Goal: Transaction & Acquisition: Download file/media

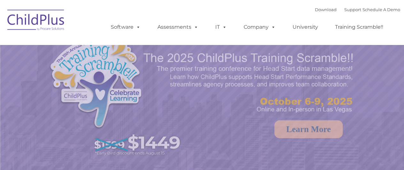
select select "MEDIUM"
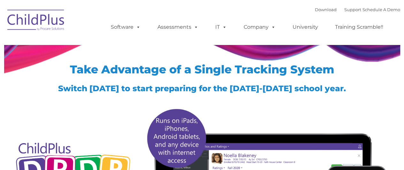
type input ""
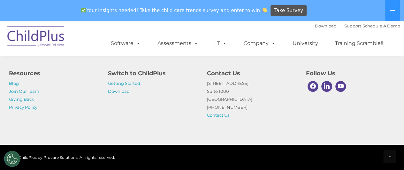
scroll to position [705, 0]
drag, startPoint x: 408, startPoint y: 20, endPoint x: 408, endPoint y: 149, distance: 128.6
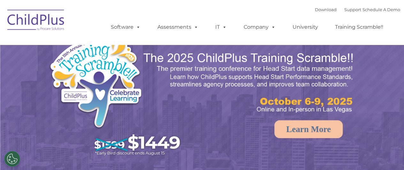
select select "MEDIUM"
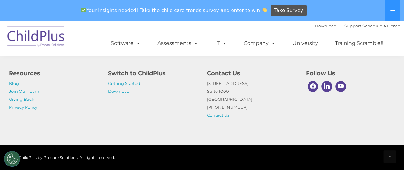
scroll to position [797, 0]
click at [123, 90] on link "Download" at bounding box center [119, 91] width 22 height 5
